Goal: Understand process/instructions

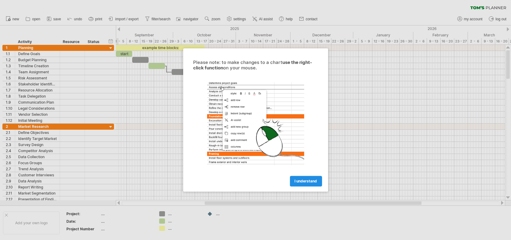
click at [300, 183] on link "I understand" at bounding box center [306, 181] width 32 height 11
click at [312, 184] on link "I understand" at bounding box center [306, 181] width 32 height 11
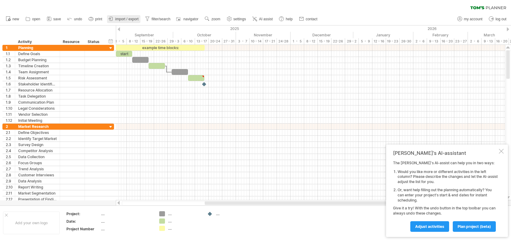
click at [122, 19] on span "import / export" at bounding box center [126, 19] width 23 height 4
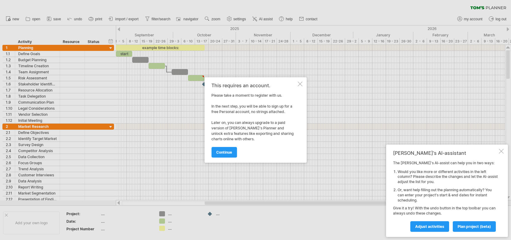
click at [302, 84] on div at bounding box center [300, 84] width 5 height 5
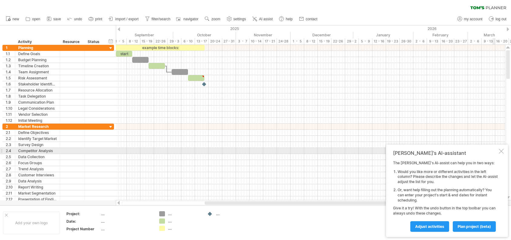
click at [504, 152] on div "Tom's AI-assistant The Tom's AI-assist can help you in two ways: Would you like…" at bounding box center [447, 191] width 122 height 93
click at [499, 150] on div at bounding box center [501, 151] width 5 height 5
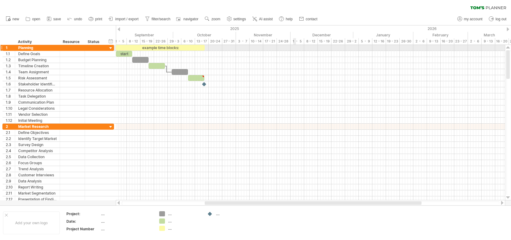
drag, startPoint x: 51, startPoint y: 31, endPoint x: 324, endPoint y: 47, distance: 273.7
click at [324, 47] on div "Trying to reach plan.tomsplanner.com Connected again... 0% clear filter new 1" at bounding box center [255, 120] width 511 height 240
click at [37, 29] on div "hide start/end/duration show start/end/duration ******** Activity ******** Reso…" at bounding box center [58, 34] width 116 height 19
